Goal: Task Accomplishment & Management: Manage account settings

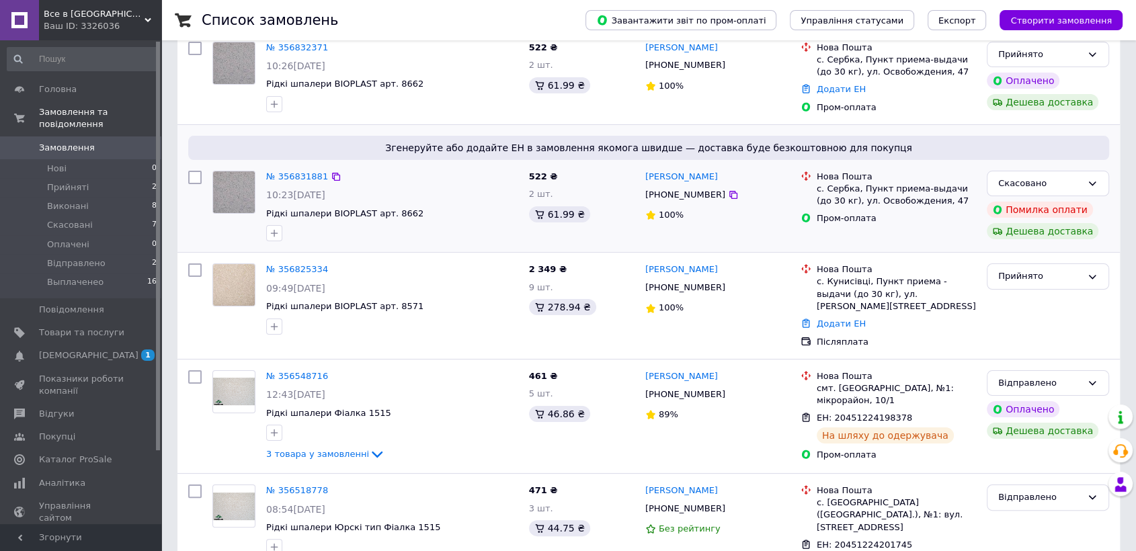
click at [194, 371] on input "checkbox" at bounding box center [194, 377] width 13 height 13
checkbox input "true"
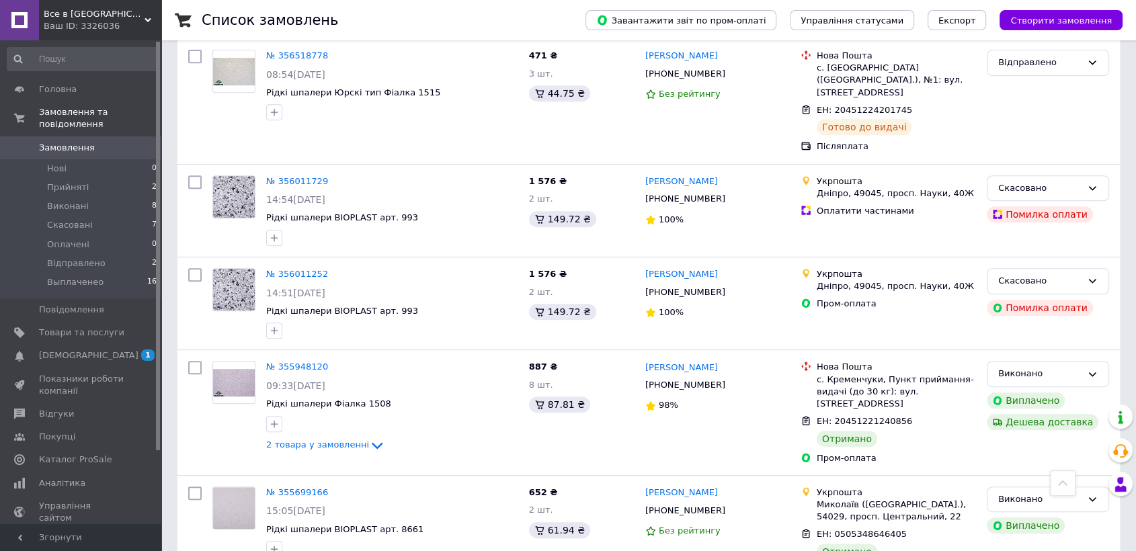
scroll to position [597, 0]
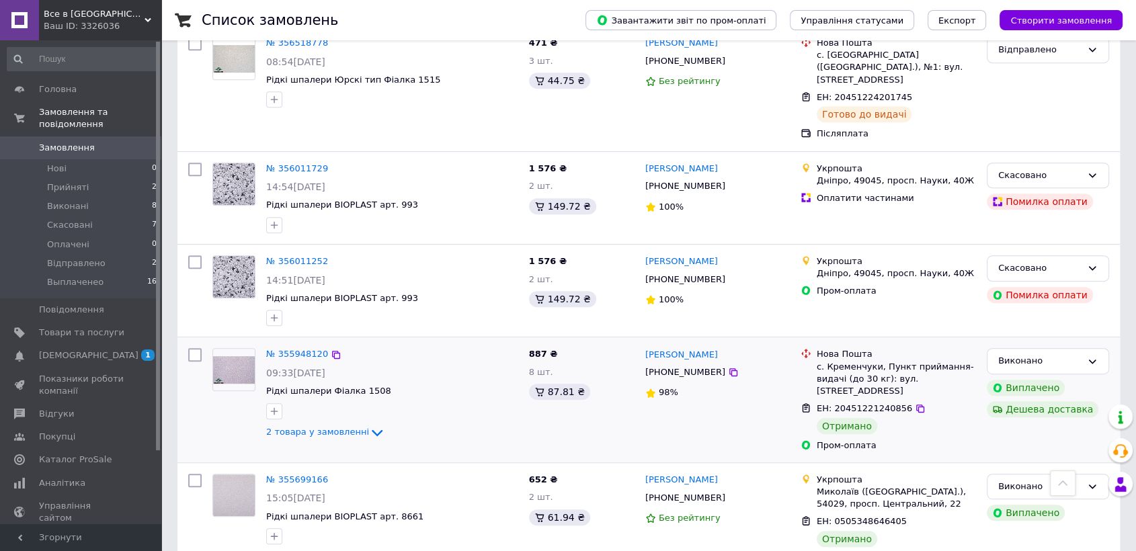
click at [194, 348] on input "checkbox" at bounding box center [194, 354] width 13 height 13
checkbox input "true"
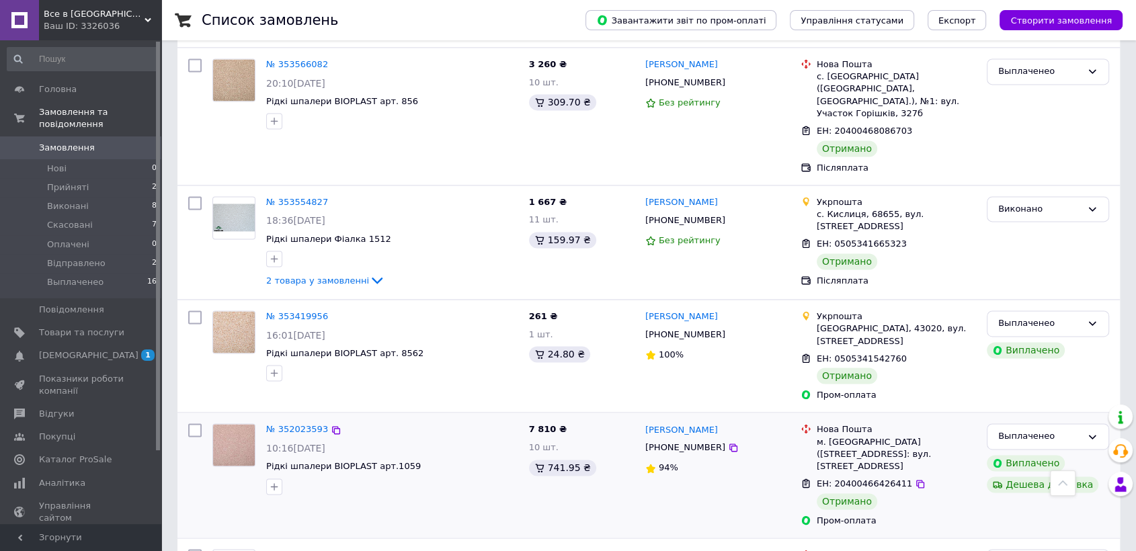
scroll to position [1939, 0]
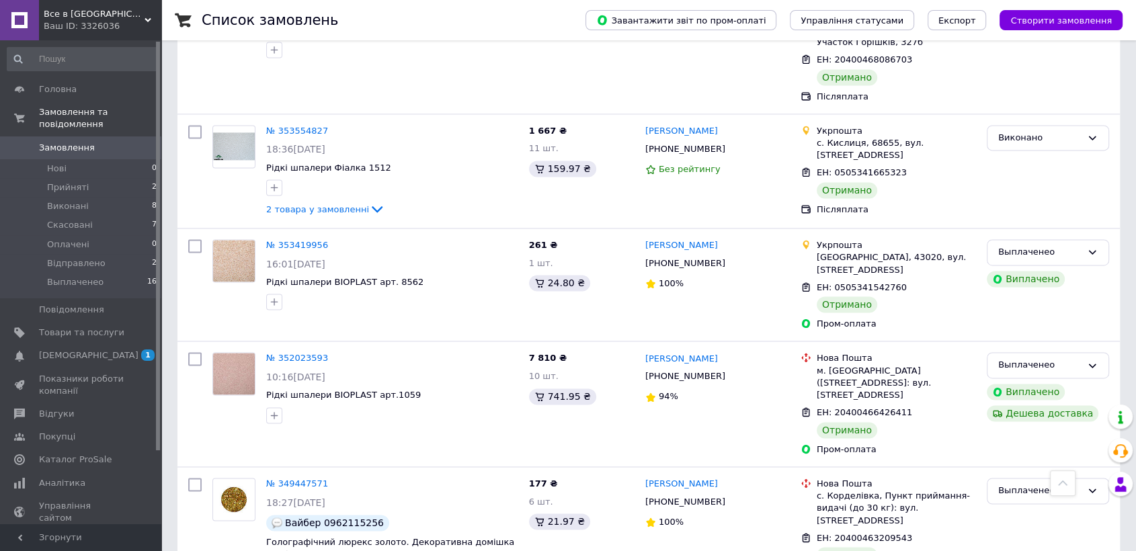
drag, startPoint x: 221, startPoint y: 523, endPoint x: 253, endPoint y: 498, distance: 40.8
checkbox input "false"
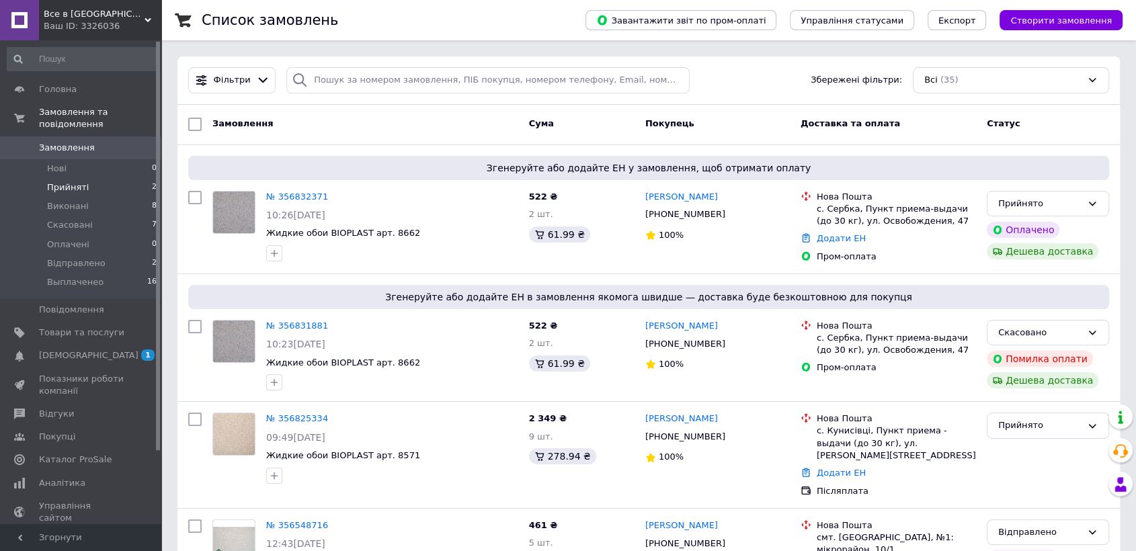
click at [67, 182] on span "Прийняті" at bounding box center [68, 188] width 42 height 12
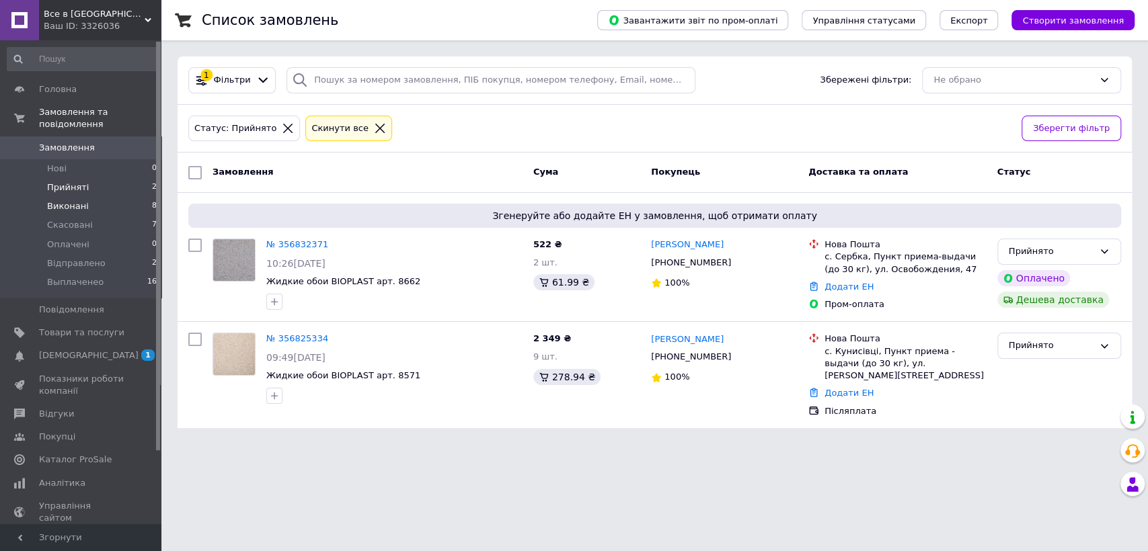
click at [60, 200] on span "Виконані" at bounding box center [68, 206] width 42 height 12
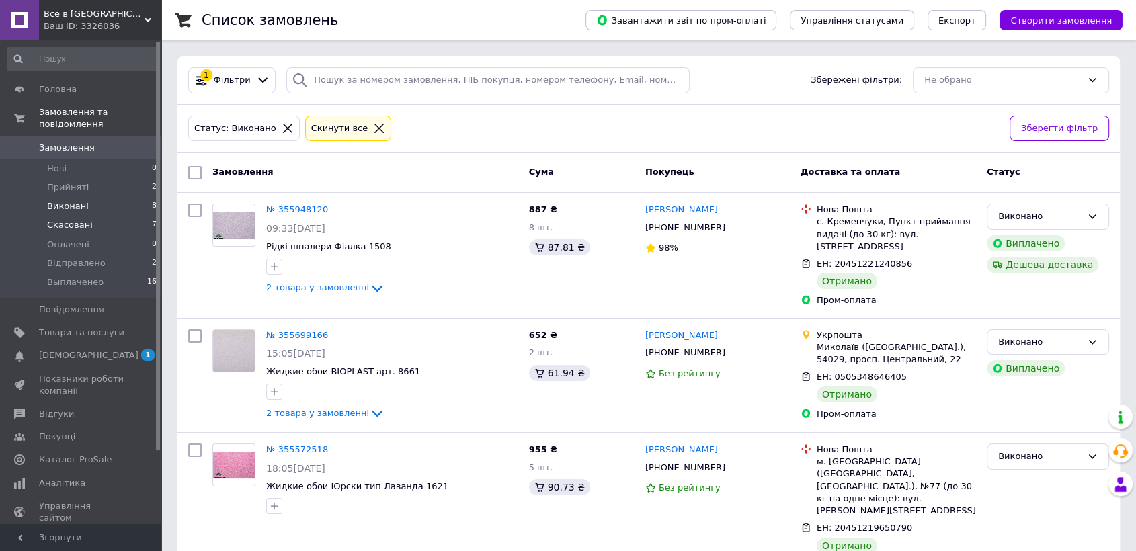
click at [63, 219] on span "Скасовані" at bounding box center [70, 225] width 46 height 12
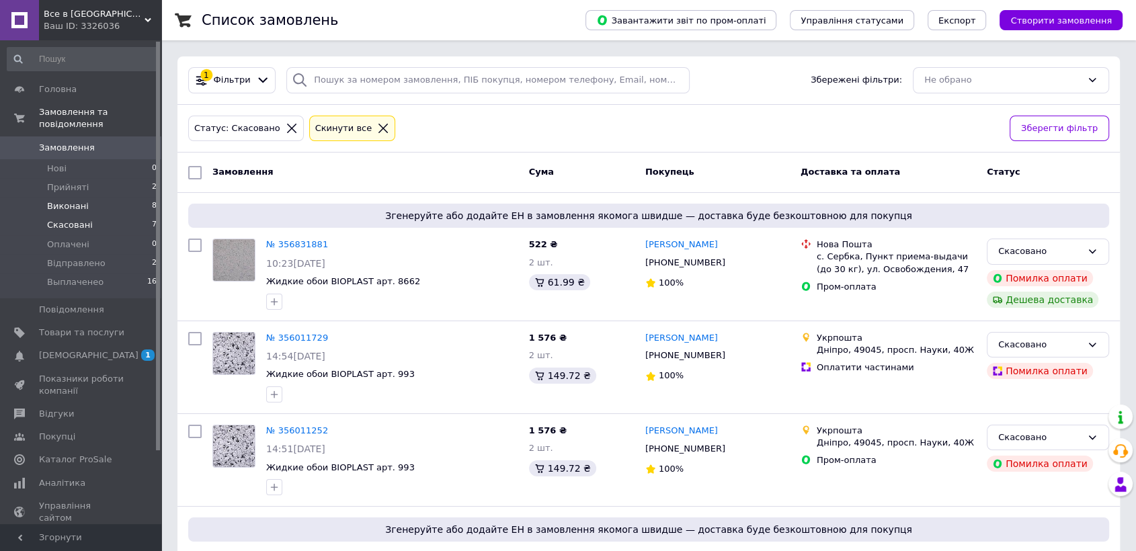
click at [70, 200] on span "Виконані" at bounding box center [68, 206] width 42 height 12
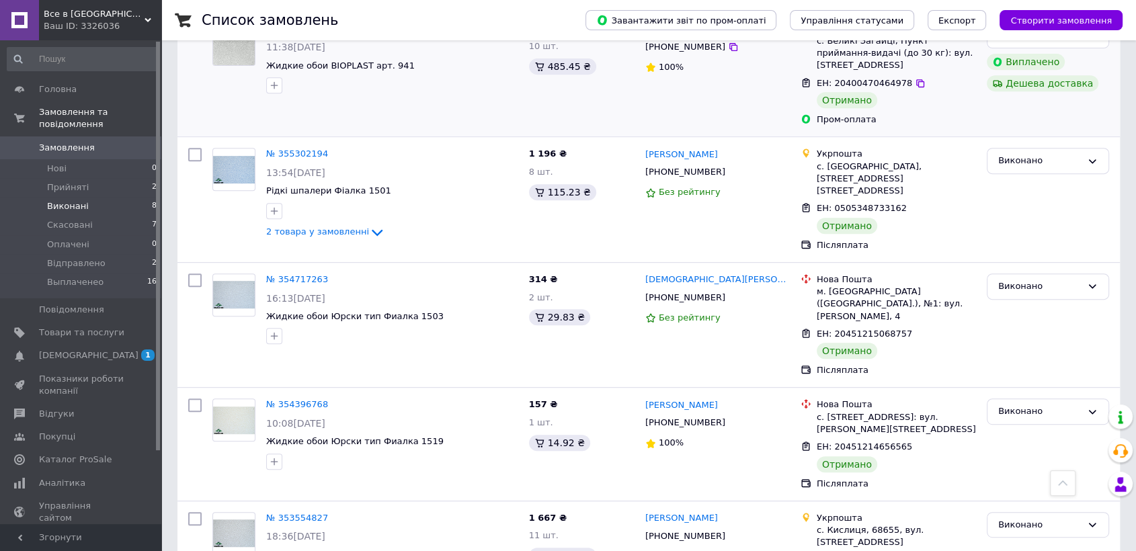
scroll to position [592, 0]
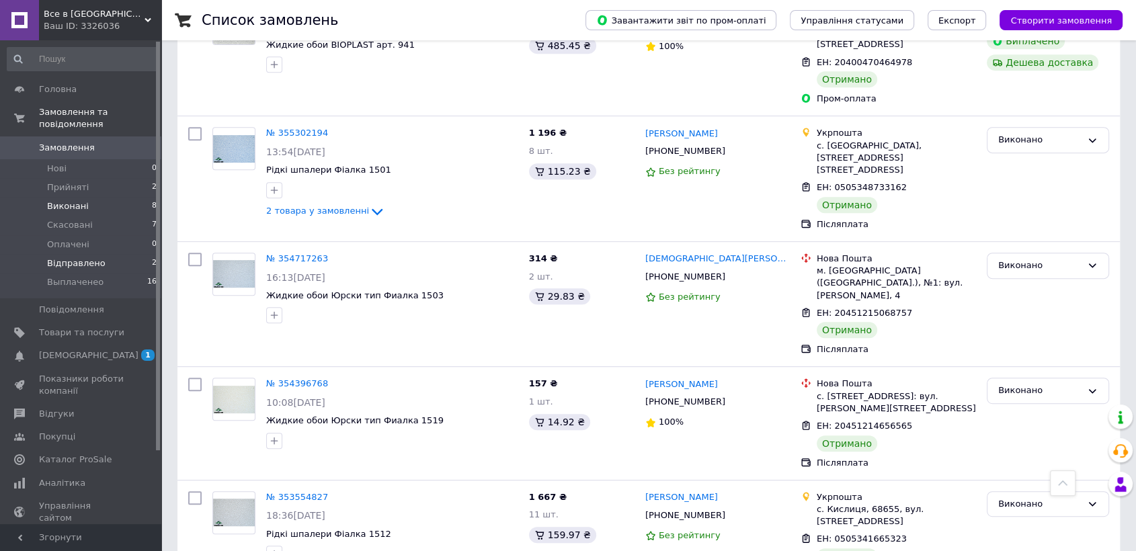
click at [73, 258] on span "Відправлено" at bounding box center [76, 264] width 59 height 12
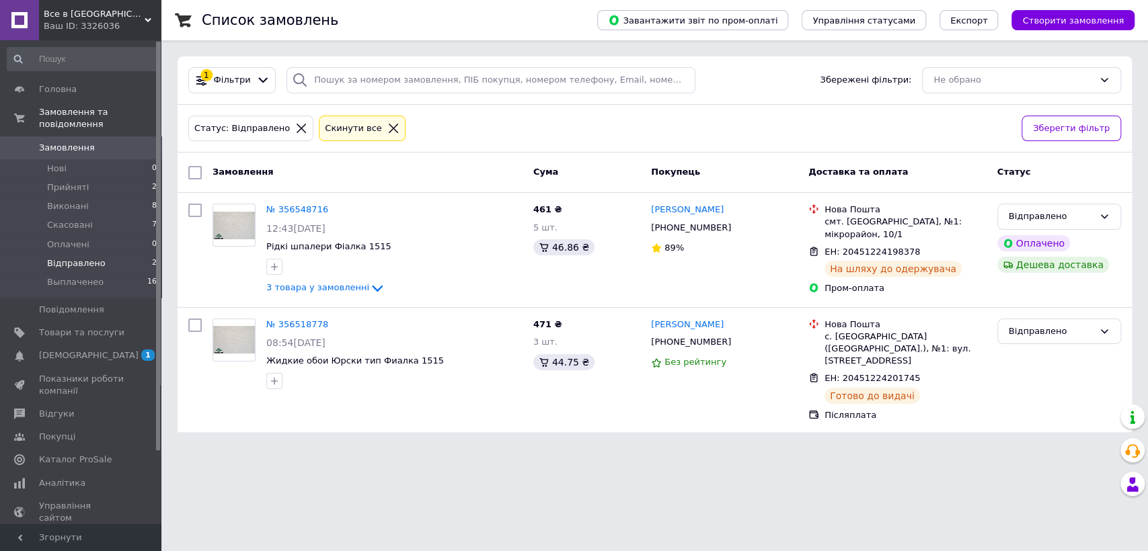
click at [72, 142] on span "Замовлення" at bounding box center [67, 148] width 56 height 12
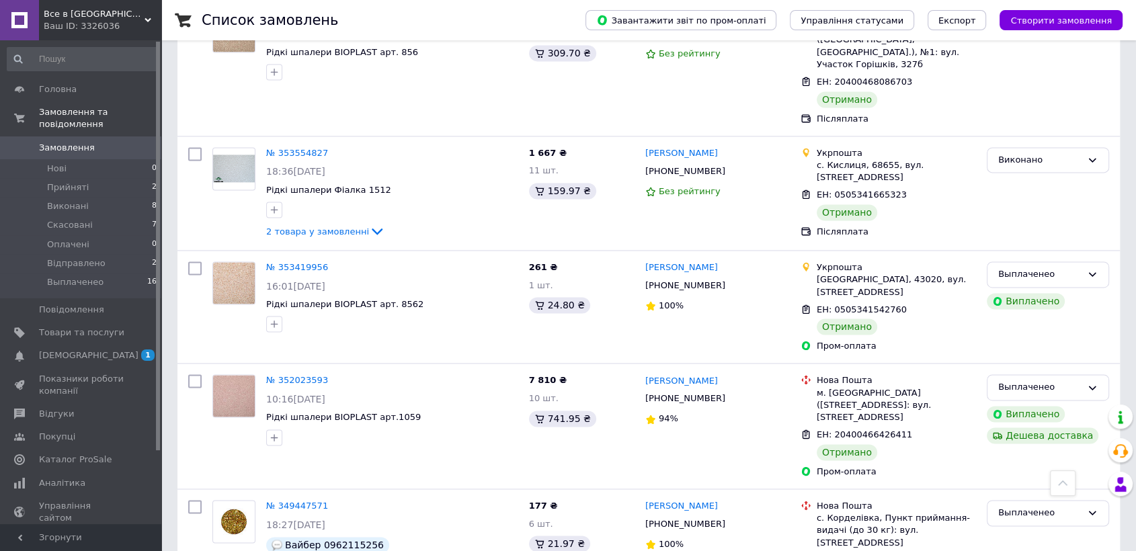
scroll to position [1939, 0]
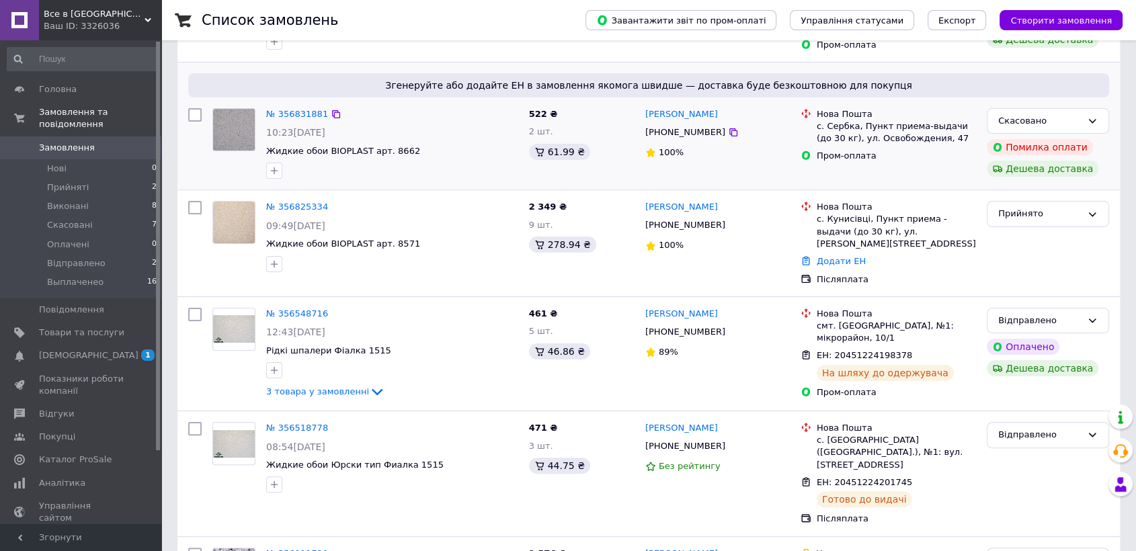
scroll to position [224, 0]
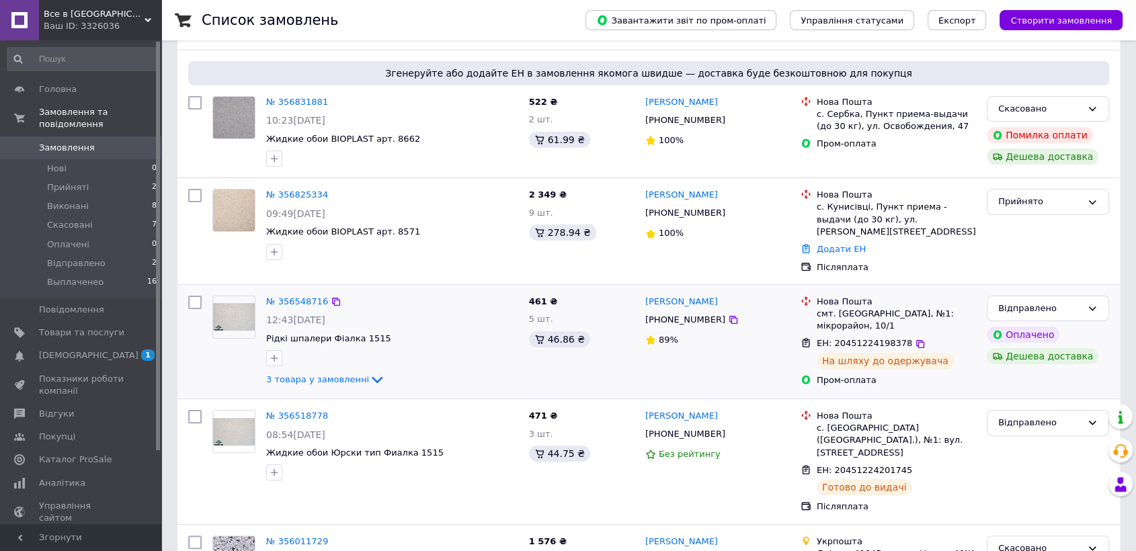
click at [197, 296] on input "checkbox" at bounding box center [194, 302] width 13 height 13
checkbox input "true"
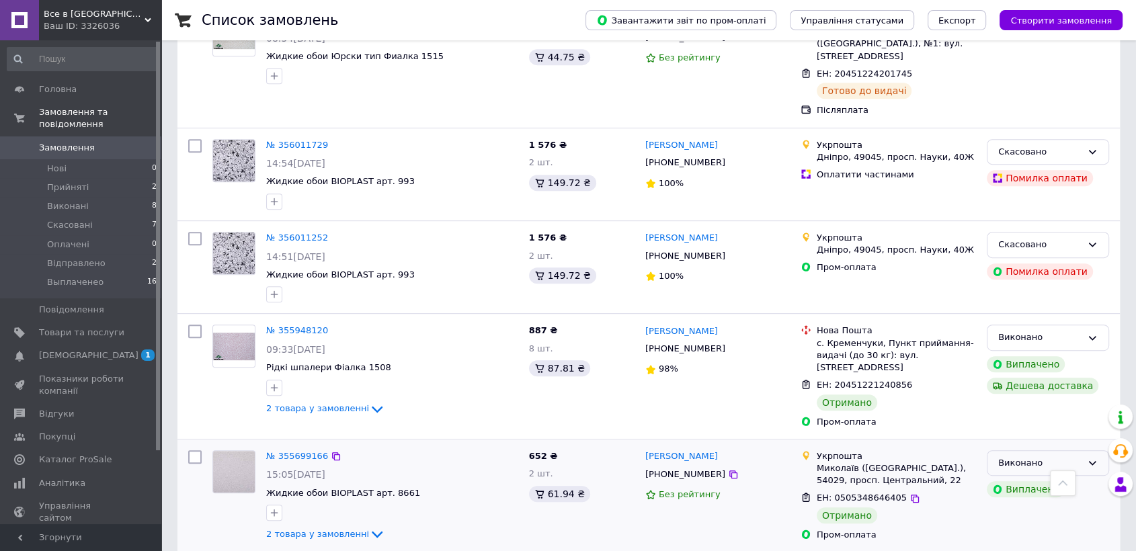
scroll to position [672, 0]
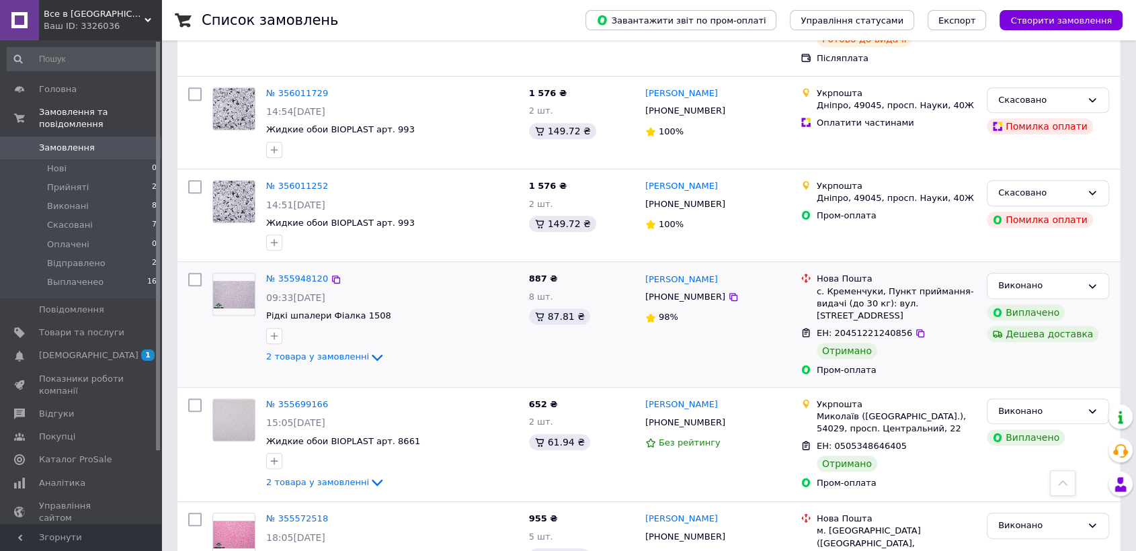
click at [198, 273] on input "checkbox" at bounding box center [194, 279] width 13 height 13
checkbox input "true"
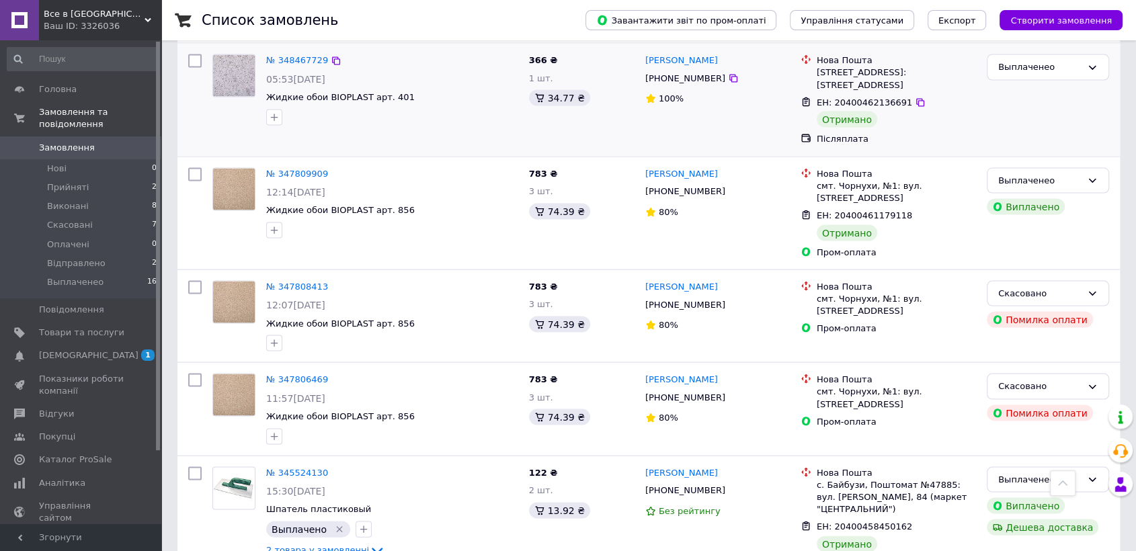
scroll to position [2690, 0]
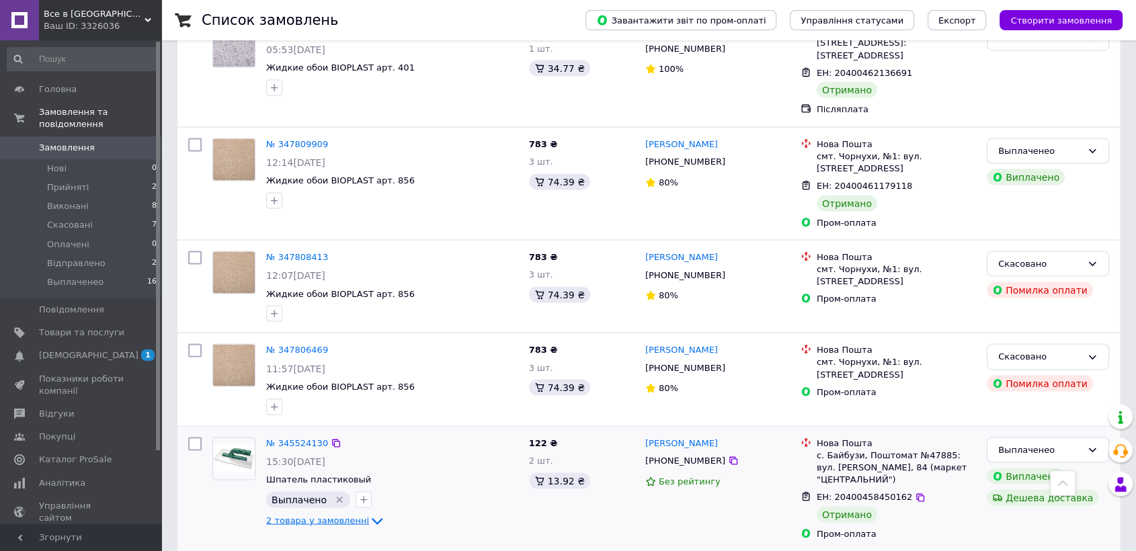
click at [372, 519] on icon at bounding box center [377, 522] width 11 height 7
click at [372, 518] on icon at bounding box center [377, 521] width 11 height 7
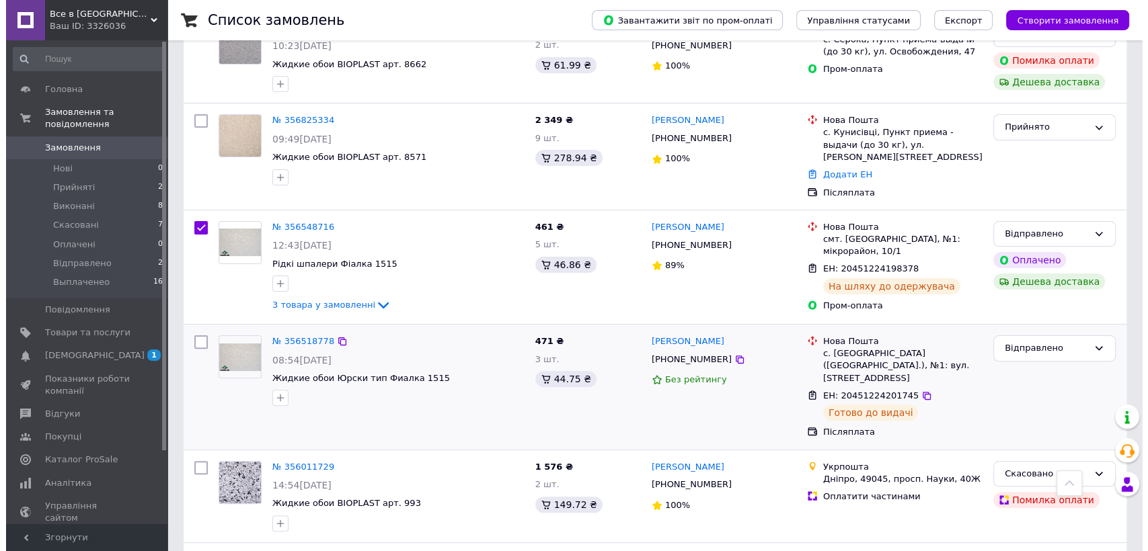
scroll to position [0, 0]
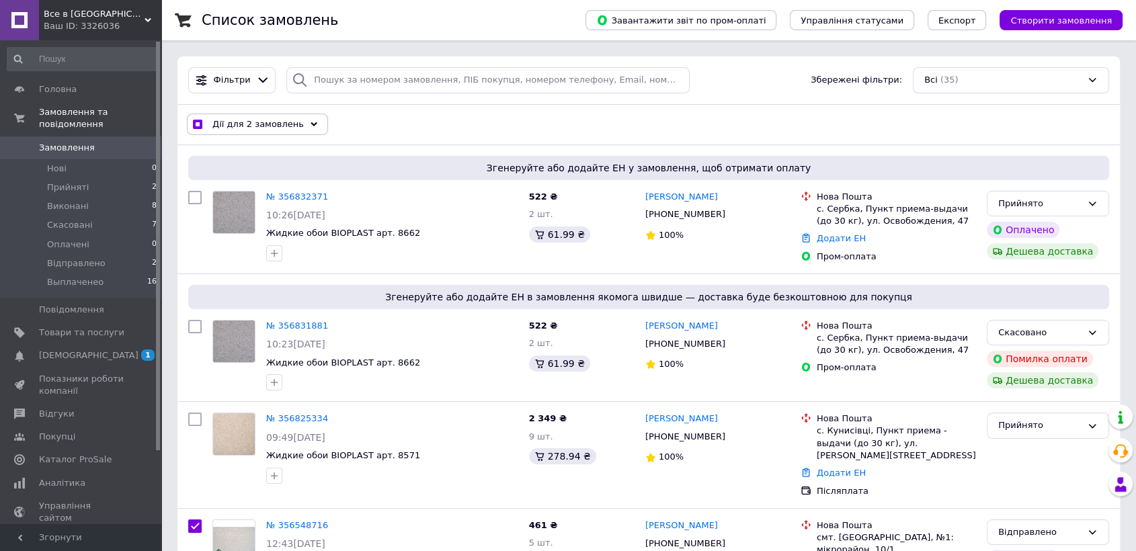
click at [282, 126] on span "Дії для 2 замовлень" at bounding box center [257, 124] width 91 height 12
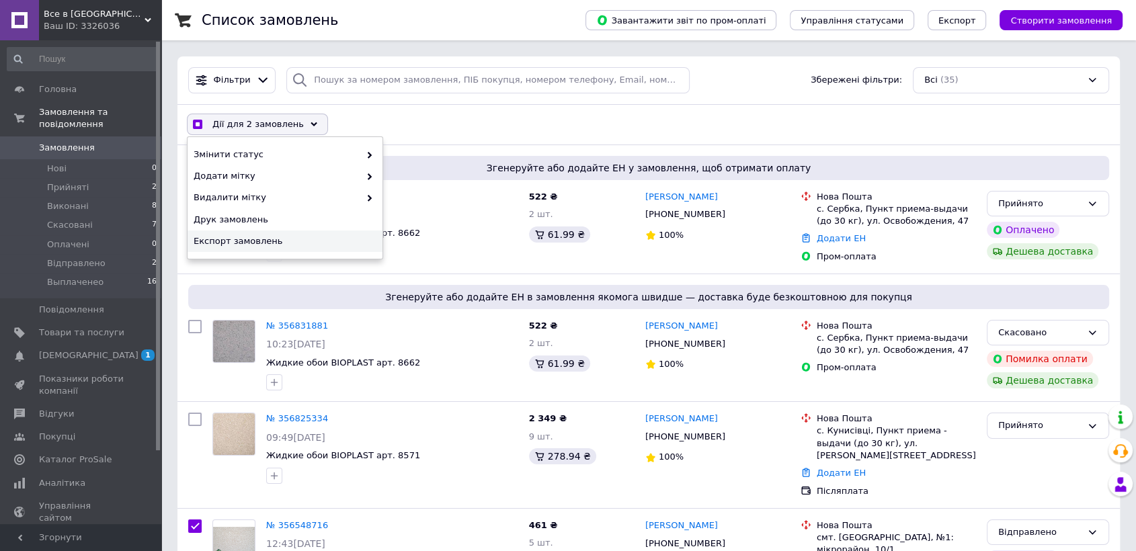
click at [250, 243] on span "Експорт замовлень" at bounding box center [284, 241] width 180 height 12
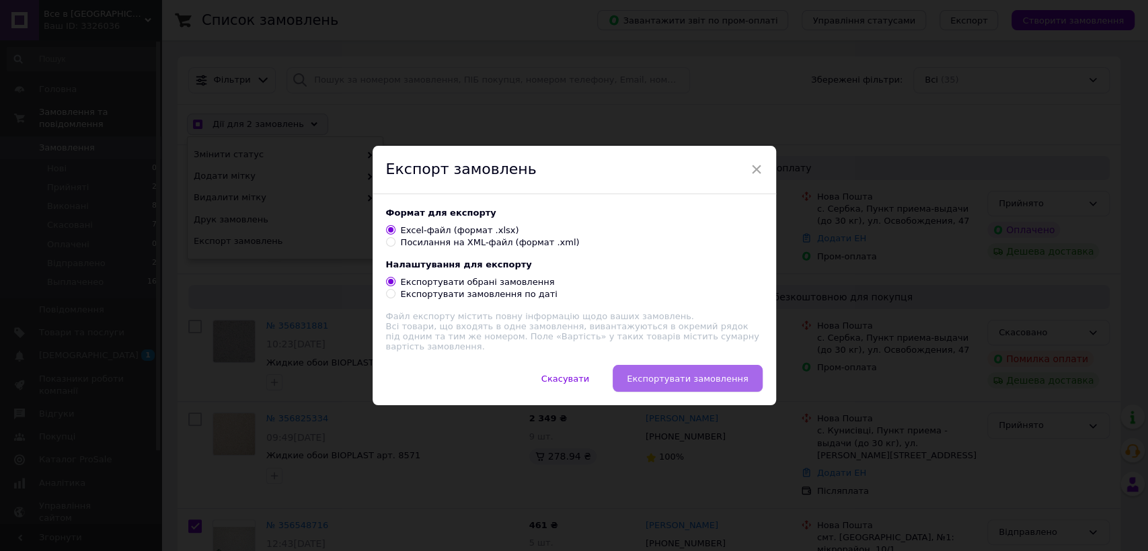
click at [681, 379] on span "Експортувати замовлення" at bounding box center [687, 379] width 121 height 10
checkbox input "true"
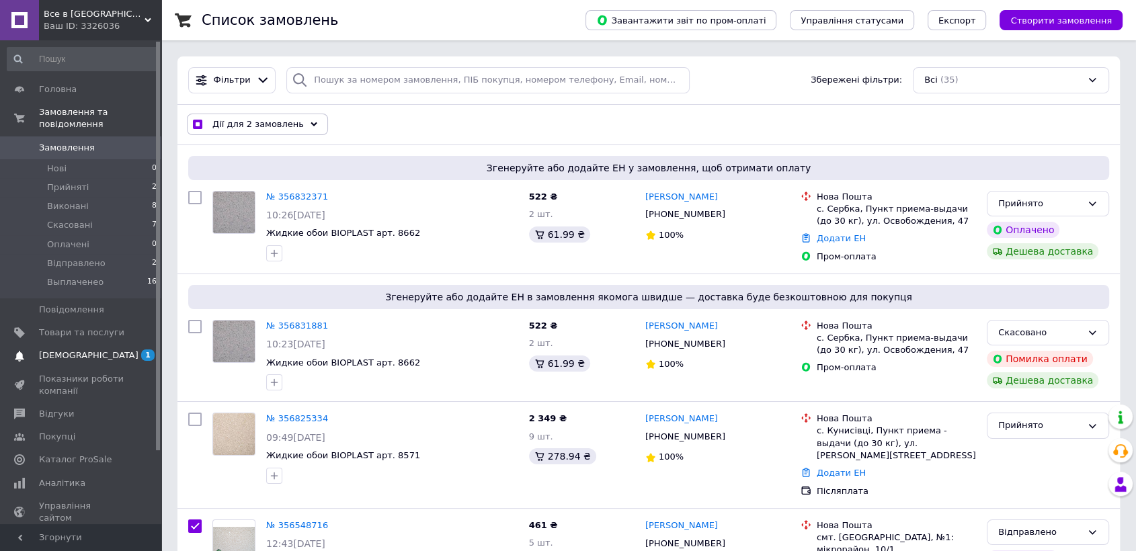
click at [54, 350] on span "[DEMOGRAPHIC_DATA]" at bounding box center [89, 356] width 100 height 12
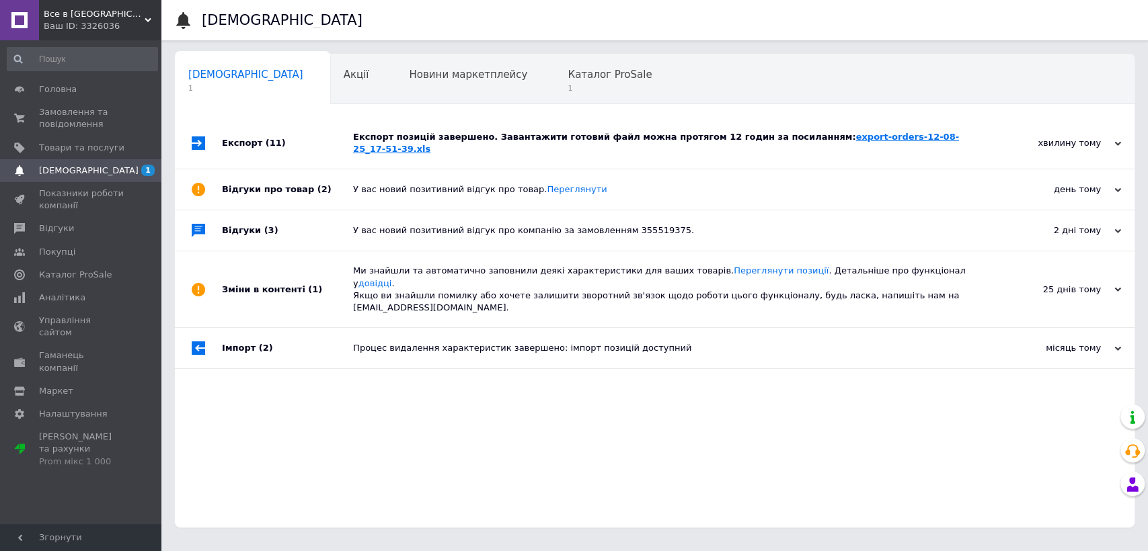
click at [829, 140] on link "export-orders-12-08-25_17-51-39.xls" at bounding box center [656, 143] width 606 height 22
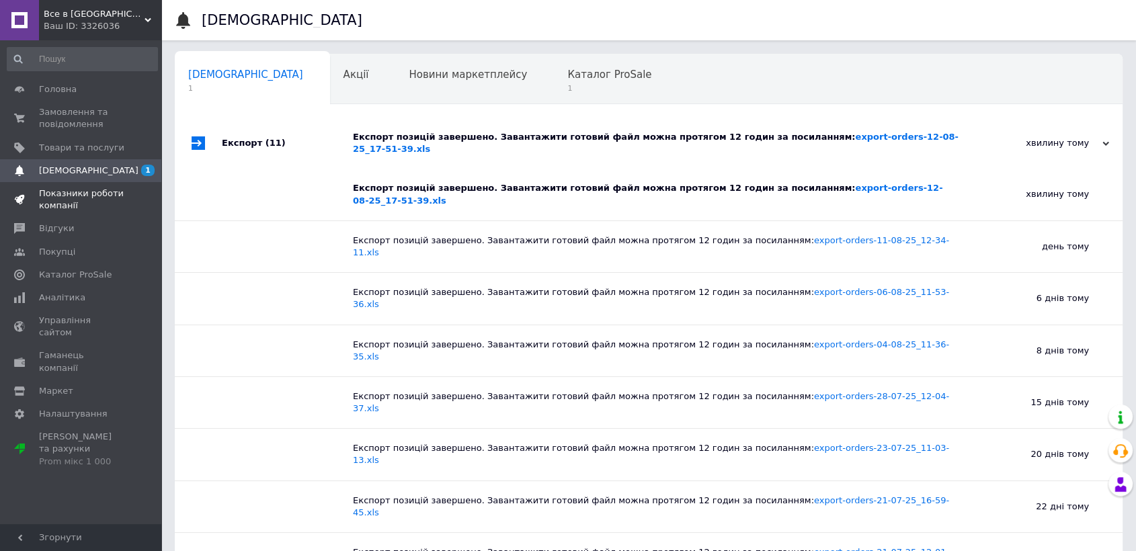
click at [75, 191] on span "Показники роботи компанії" at bounding box center [81, 200] width 85 height 24
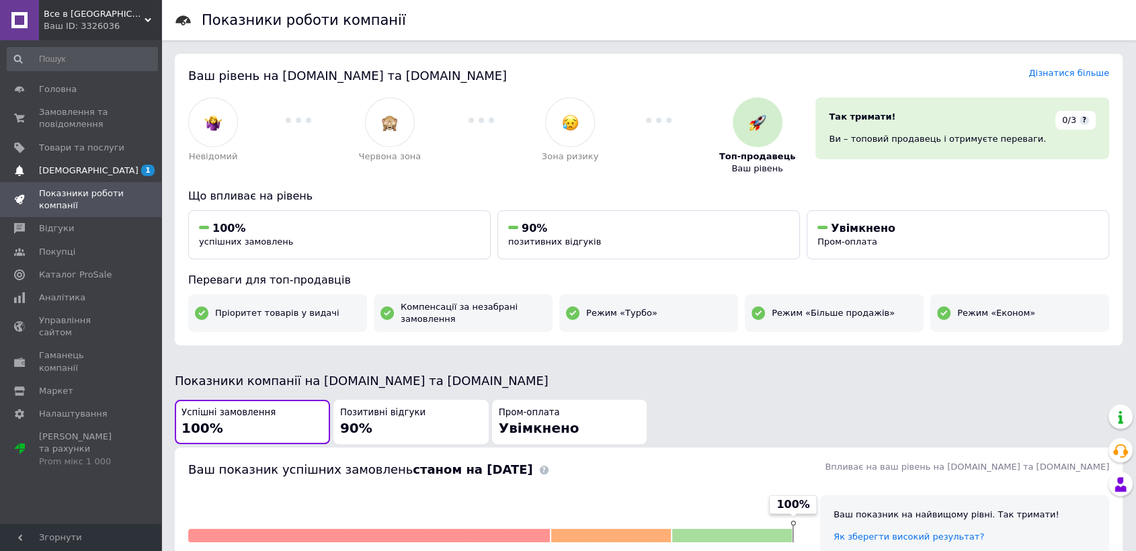
click at [75, 168] on span "[DEMOGRAPHIC_DATA]" at bounding box center [89, 171] width 100 height 12
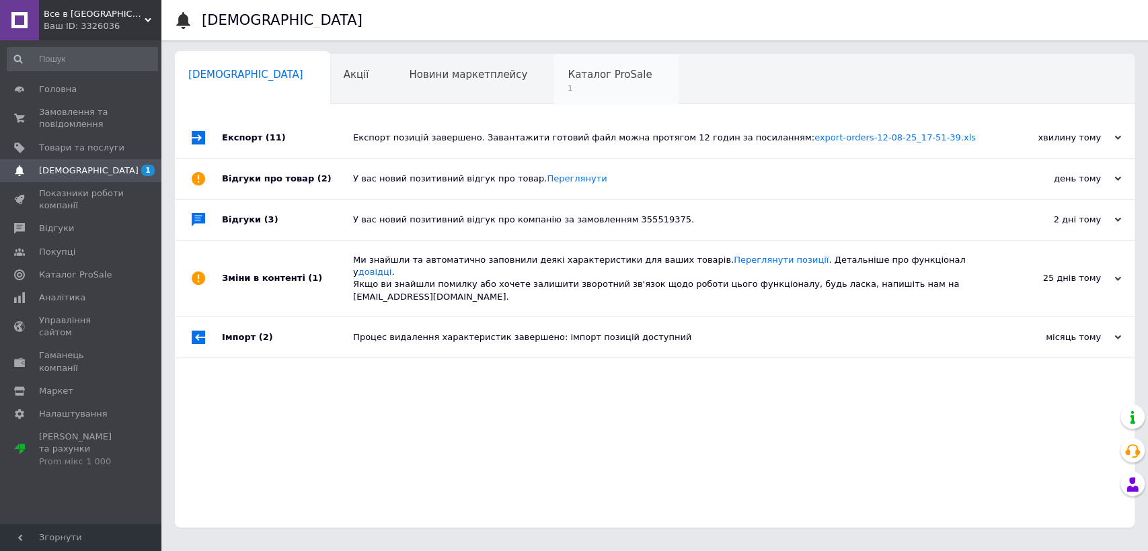
click at [568, 89] on span "1" at bounding box center [610, 88] width 84 height 10
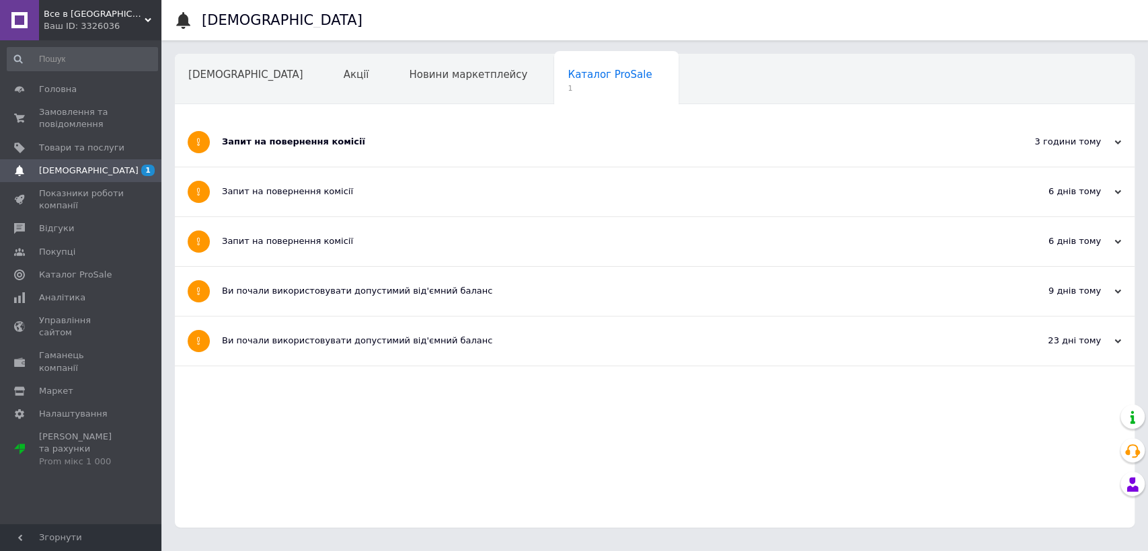
click at [267, 142] on div "Запит на повернення комісії" at bounding box center [604, 142] width 765 height 12
